Goal: Task Accomplishment & Management: Complete application form

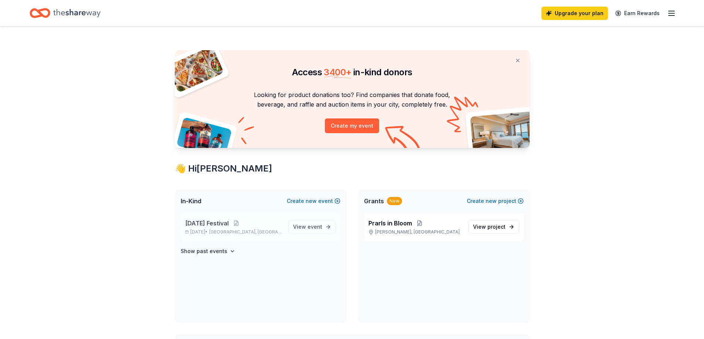
click at [212, 225] on span "[DATE] Festival" at bounding box center [207, 223] width 44 height 9
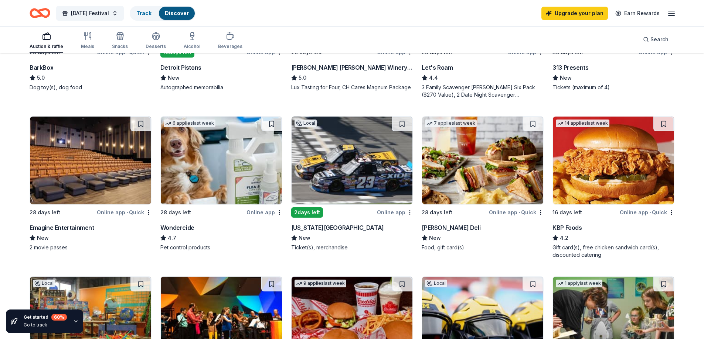
scroll to position [332, 0]
click at [599, 248] on div "Gift card(s), free chicken sandwich card(s), discounted catering" at bounding box center [613, 252] width 122 height 15
click at [181, 227] on div "Wondercide" at bounding box center [177, 228] width 34 height 9
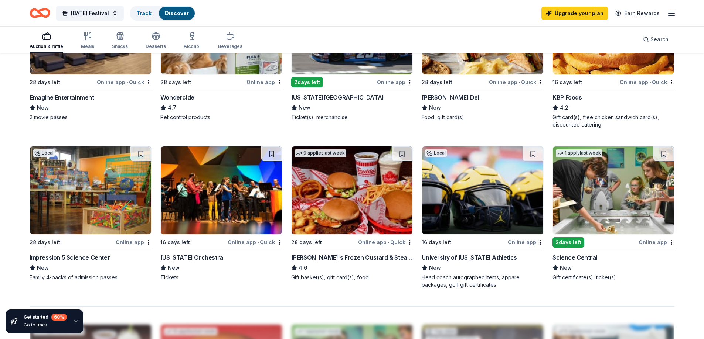
scroll to position [480, 0]
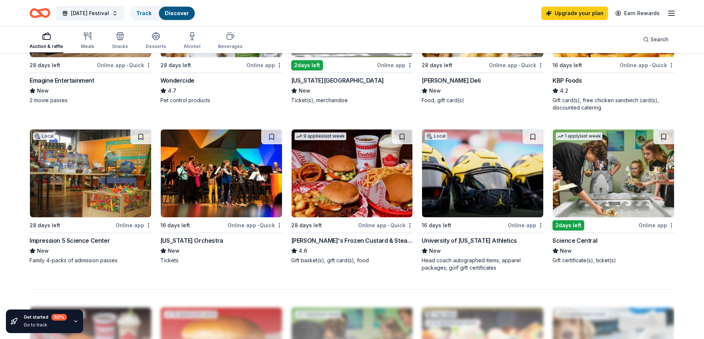
click at [485, 190] on img at bounding box center [482, 174] width 121 height 88
click at [92, 184] on img at bounding box center [90, 174] width 121 height 88
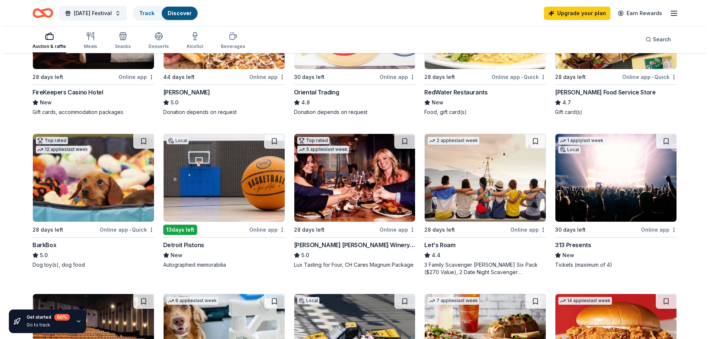
scroll to position [74, 0]
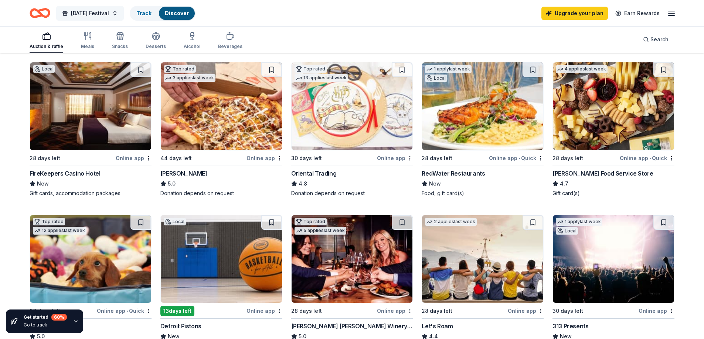
click at [104, 14] on span "Carnival Festival" at bounding box center [90, 13] width 38 height 9
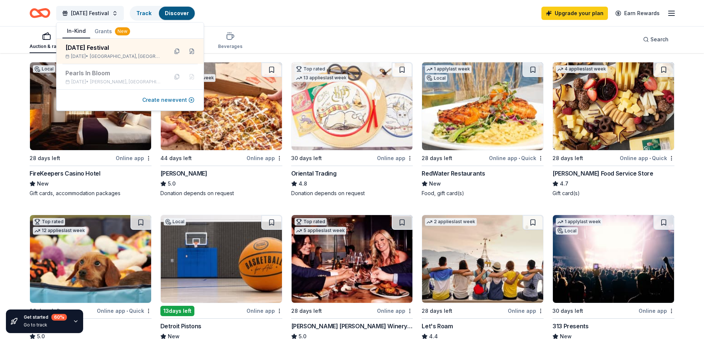
click at [163, 99] on button "Create new event" at bounding box center [168, 100] width 52 height 9
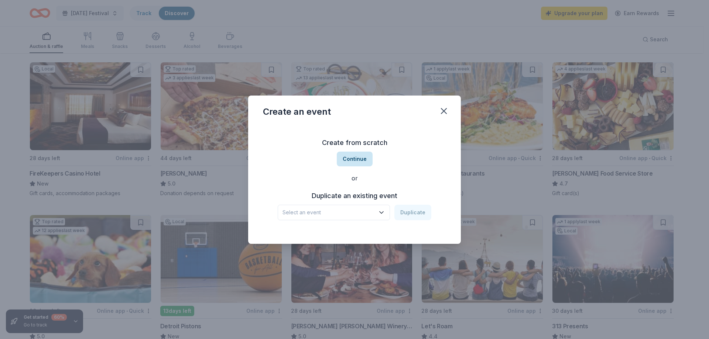
click at [361, 160] on button "Continue" at bounding box center [355, 159] width 36 height 15
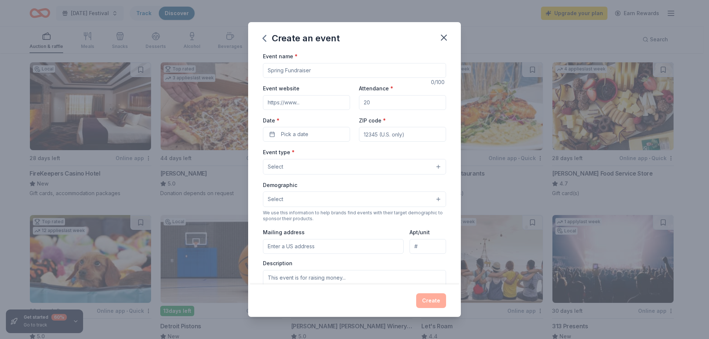
click at [315, 67] on input "Event name *" at bounding box center [354, 70] width 183 height 15
type input "Christmas Market"
click at [292, 106] on input "Event website" at bounding box center [306, 102] width 87 height 15
type input "Wovit.org"
click at [370, 104] on input "Attendance *" at bounding box center [402, 102] width 87 height 15
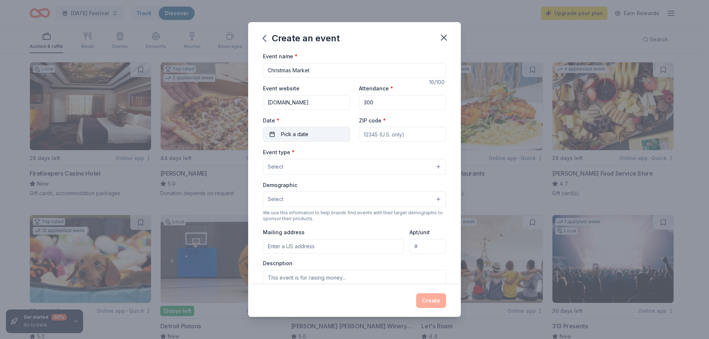
type input "300"
click at [295, 131] on span "Pick a date" at bounding box center [294, 134] width 27 height 9
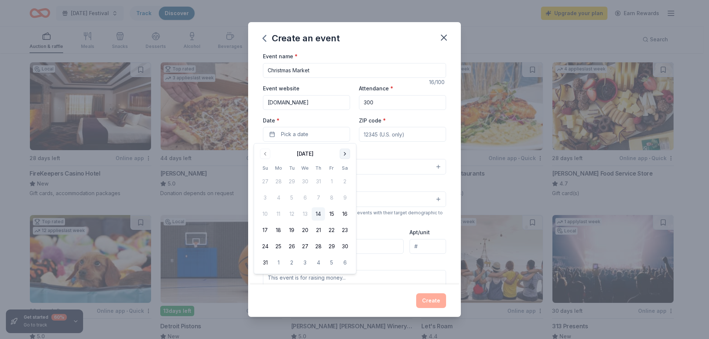
click at [345, 153] on button "Go to next month" at bounding box center [345, 154] width 10 height 10
click at [344, 196] on button "8" at bounding box center [344, 197] width 13 height 13
click at [373, 135] on input "ZIP code *" at bounding box center [402, 134] width 87 height 15
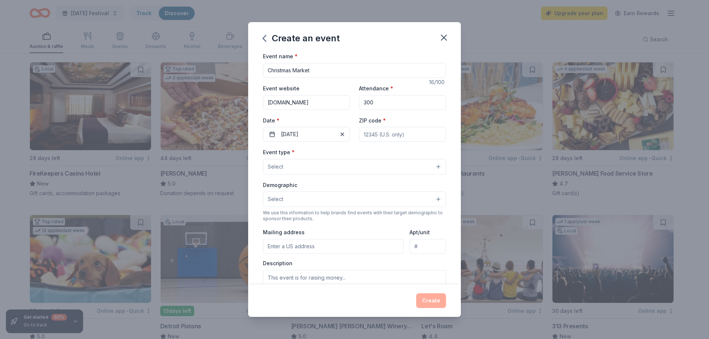
click at [378, 133] on input "ZIP code *" at bounding box center [402, 134] width 87 height 15
type input "46567"
click at [335, 165] on button "Select" at bounding box center [354, 167] width 183 height 16
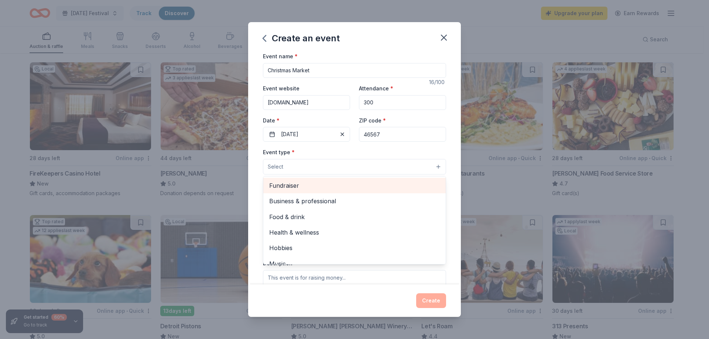
click at [319, 187] on span "Fundraiser" at bounding box center [354, 186] width 171 height 10
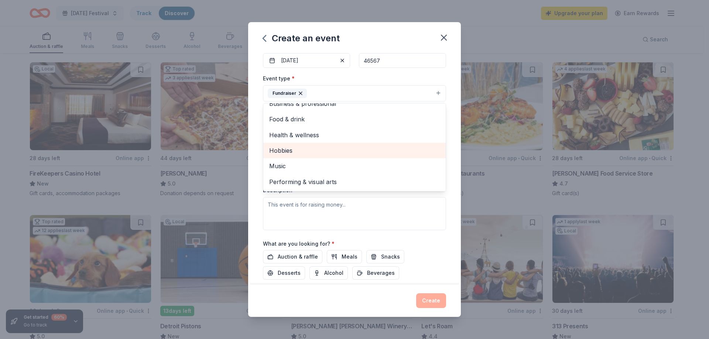
click at [308, 149] on span "Hobbies" at bounding box center [354, 151] width 171 height 10
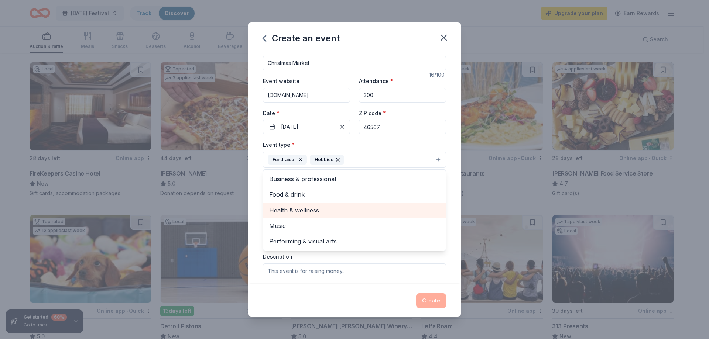
scroll to position [0, 0]
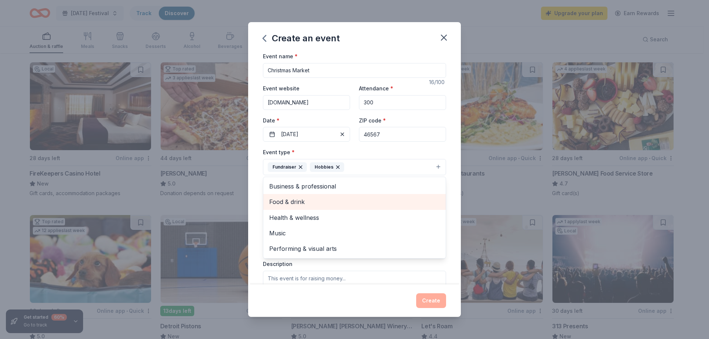
click at [290, 201] on span "Food & drink" at bounding box center [354, 202] width 171 height 10
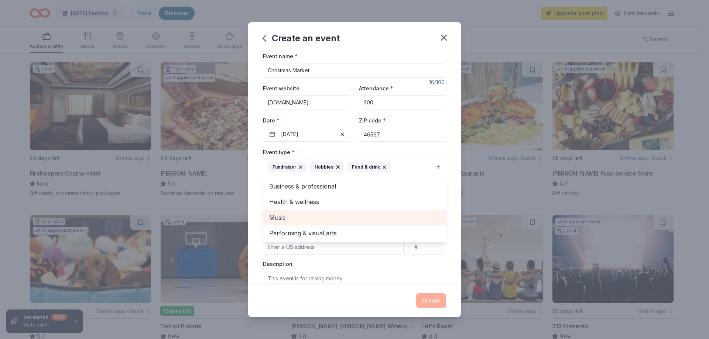
click at [317, 219] on span "Music" at bounding box center [354, 218] width 171 height 10
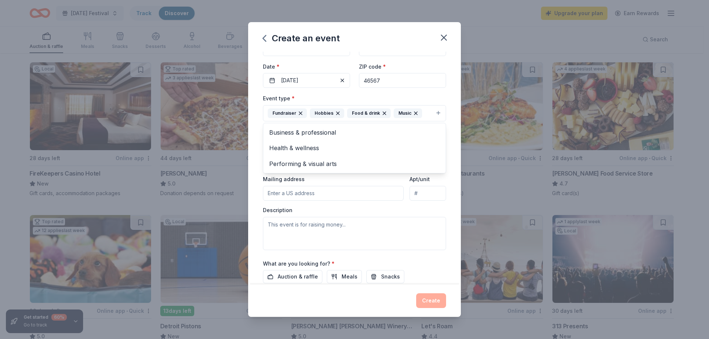
scroll to position [74, 0]
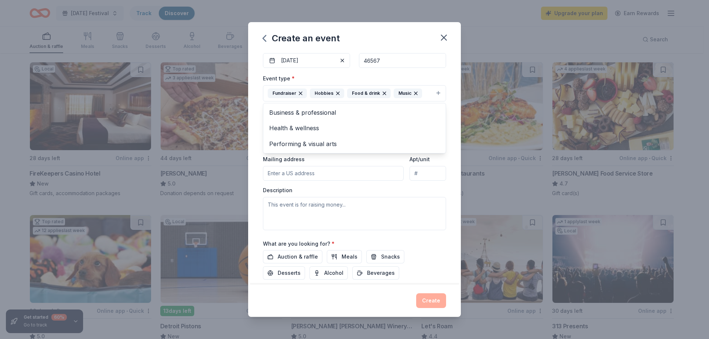
click at [316, 173] on div "Event type * Fundraiser Hobbies Food & drink Music Business & professional Heal…" at bounding box center [354, 152] width 183 height 156
click at [316, 173] on input "Mailing address" at bounding box center [333, 173] width 141 height 15
type input "68780 Dawn st"
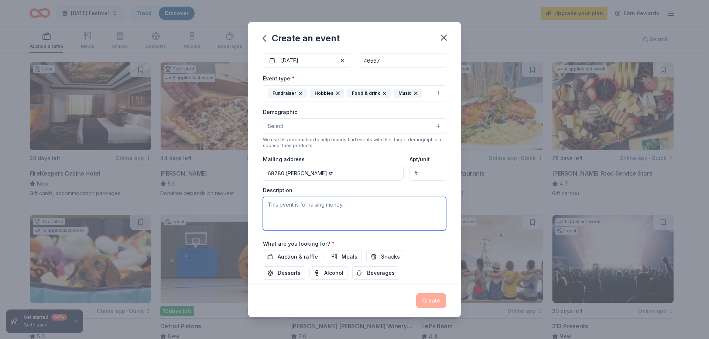
click at [318, 212] on textarea at bounding box center [354, 213] width 183 height 33
type textarea "WOmen of Valor in Training"
click at [298, 256] on span "Auction & raffle" at bounding box center [298, 257] width 40 height 9
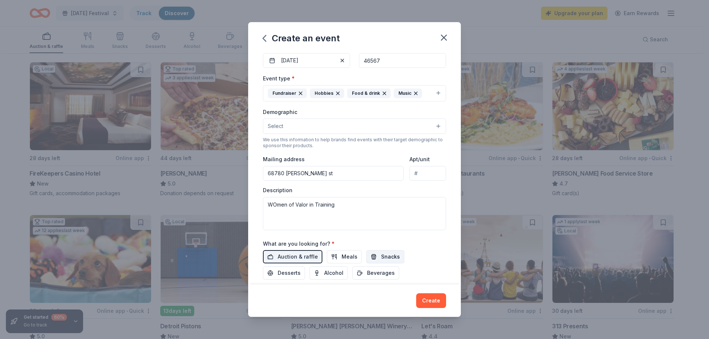
click at [382, 255] on span "Snacks" at bounding box center [390, 257] width 19 height 9
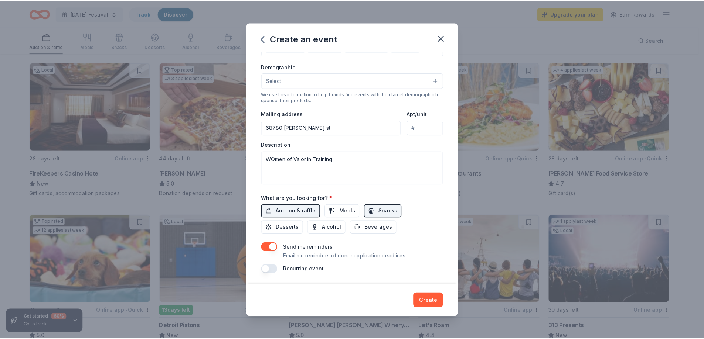
scroll to position [121, 0]
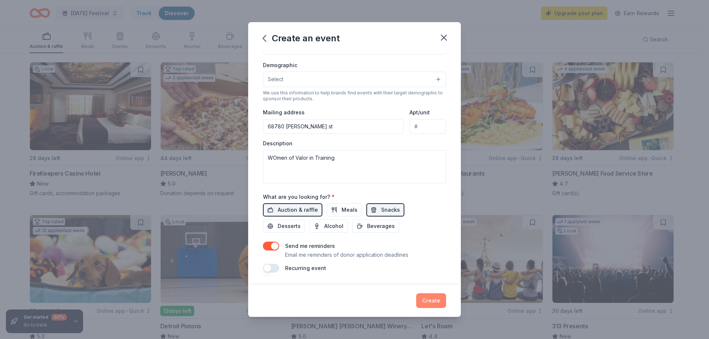
click at [435, 303] on button "Create" at bounding box center [431, 301] width 30 height 15
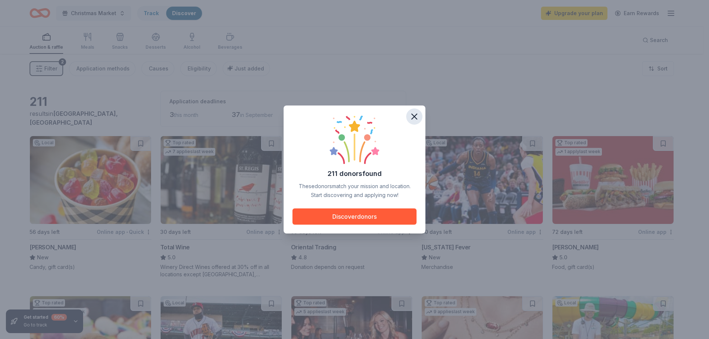
click at [414, 116] on icon "button" at bounding box center [414, 116] width 5 height 5
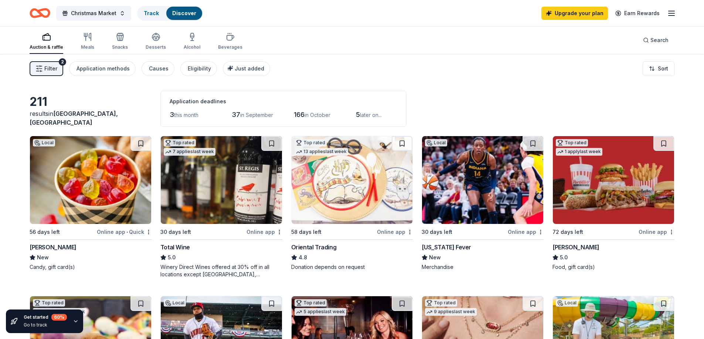
click at [89, 179] on img at bounding box center [90, 180] width 121 height 88
click at [597, 178] on img at bounding box center [613, 180] width 121 height 88
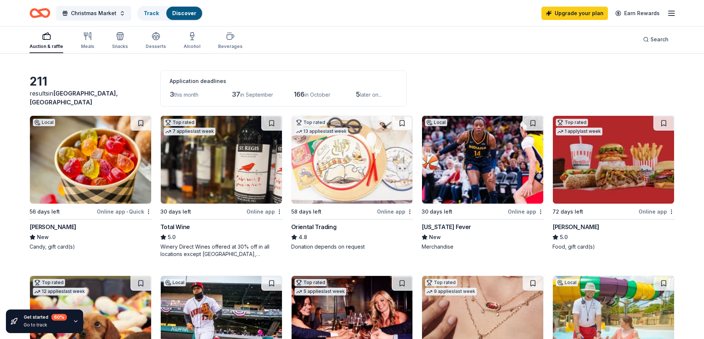
scroll to position [37, 0]
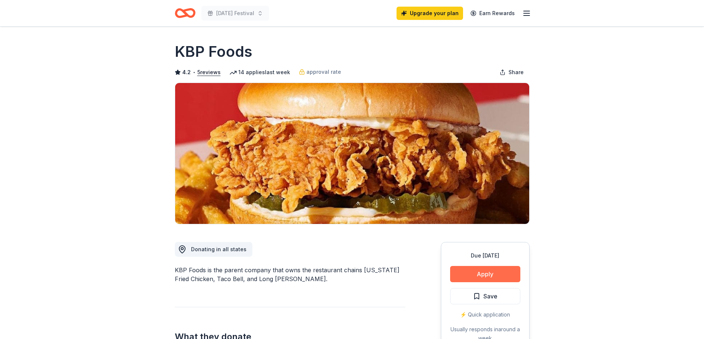
click at [479, 269] on button "Apply" at bounding box center [485, 274] width 70 height 16
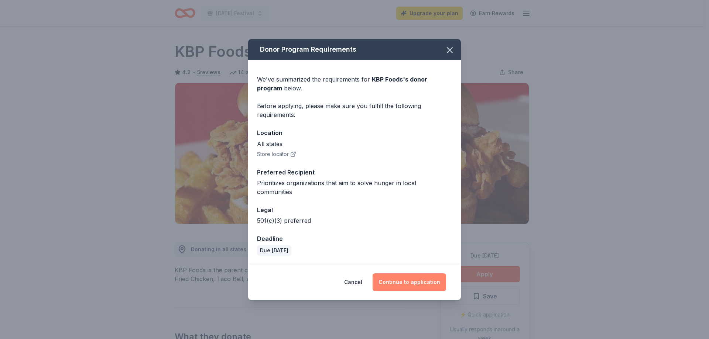
click at [409, 277] on button "Continue to application" at bounding box center [410, 283] width 74 height 18
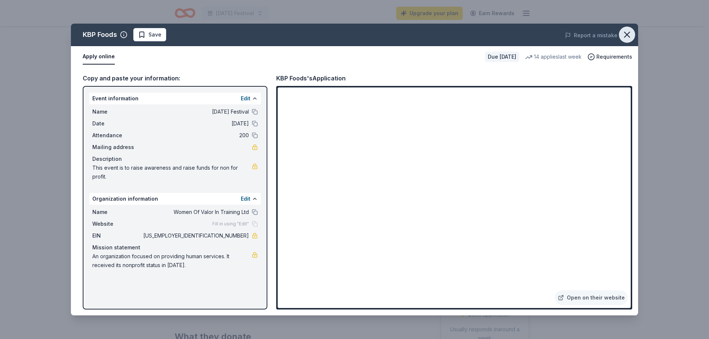
click at [628, 35] on icon "button" at bounding box center [627, 34] width 5 height 5
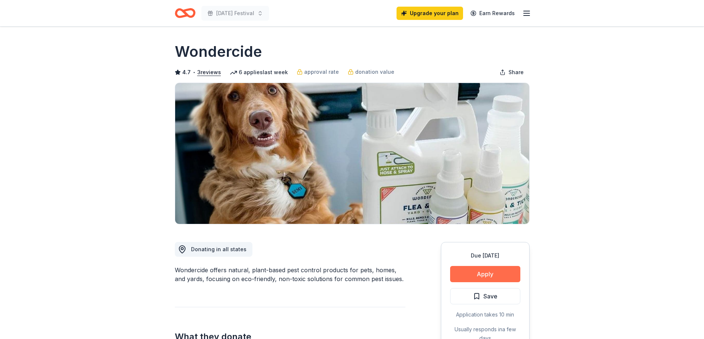
click at [489, 271] on button "Apply" at bounding box center [485, 274] width 70 height 16
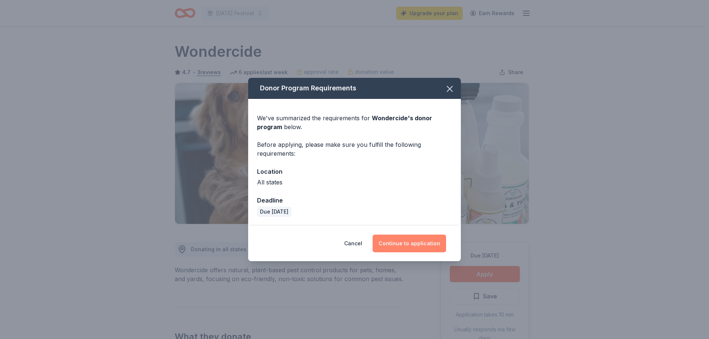
click at [422, 239] on button "Continue to application" at bounding box center [410, 244] width 74 height 18
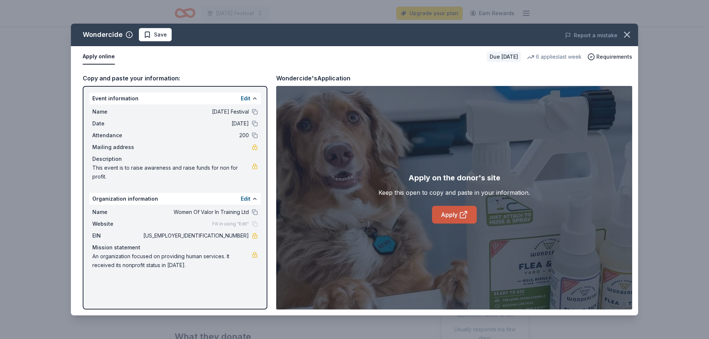
click at [457, 212] on link "Apply" at bounding box center [454, 215] width 45 height 18
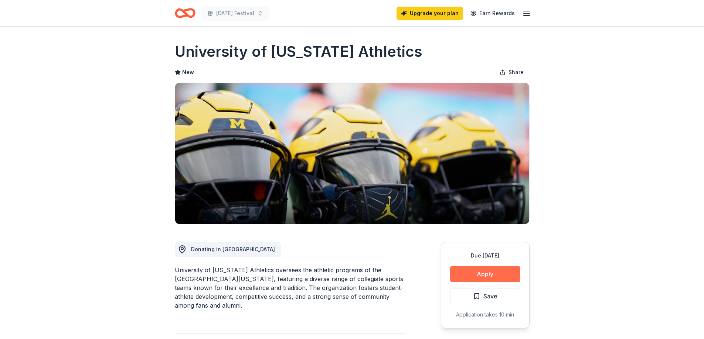
click at [475, 272] on button "Apply" at bounding box center [485, 274] width 70 height 16
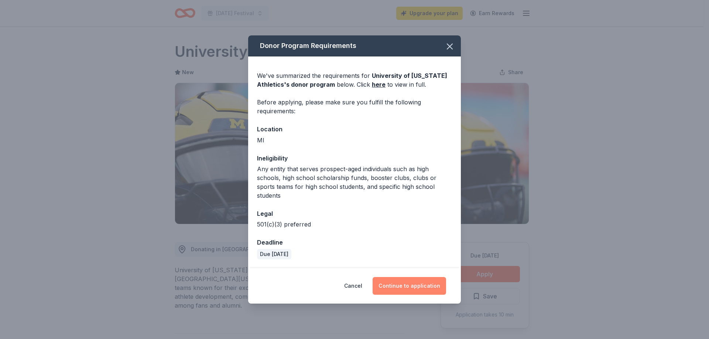
click at [417, 286] on button "Continue to application" at bounding box center [410, 286] width 74 height 18
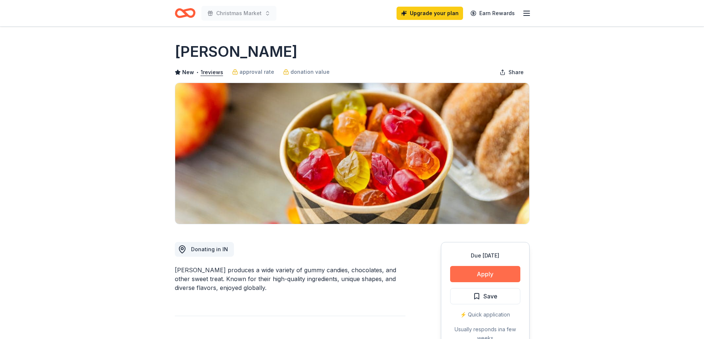
click at [473, 271] on button "Apply" at bounding box center [485, 274] width 70 height 16
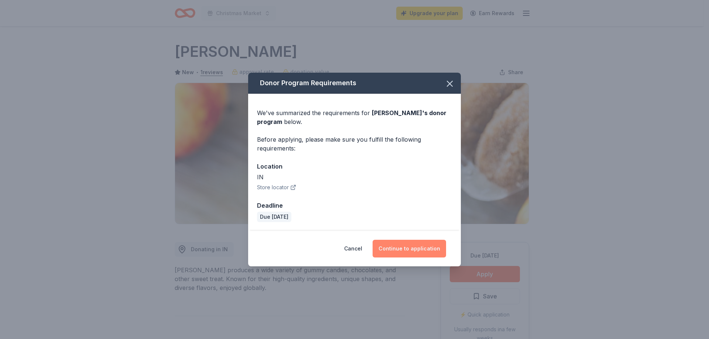
click at [417, 246] on button "Continue to application" at bounding box center [410, 249] width 74 height 18
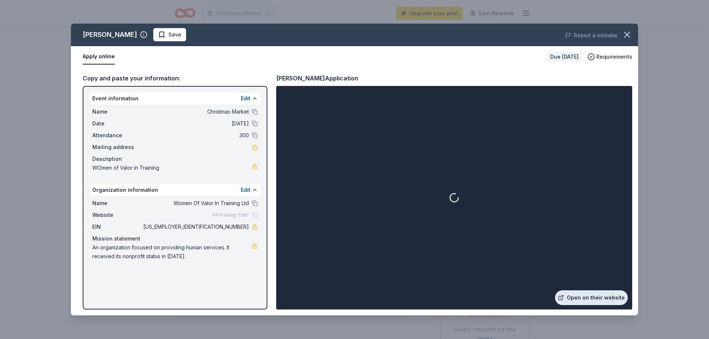
click at [597, 297] on link "Open on their website" at bounding box center [591, 298] width 73 height 15
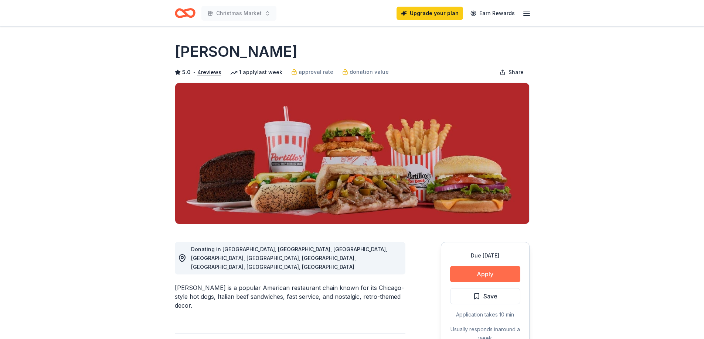
click at [474, 271] on button "Apply" at bounding box center [485, 274] width 70 height 16
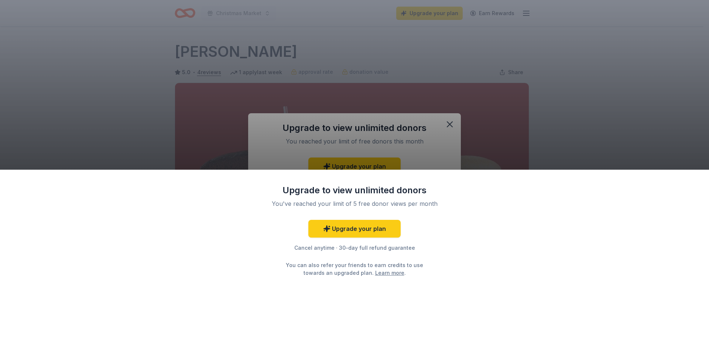
click at [448, 120] on div "Upgrade to view unlimited donors You've reached your limit of 5 free donor view…" at bounding box center [354, 169] width 709 height 339
click at [452, 123] on div "Upgrade to view unlimited donors You've reached your limit of 5 free donor view…" at bounding box center [354, 169] width 709 height 339
